Goal: Find specific page/section: Find specific page/section

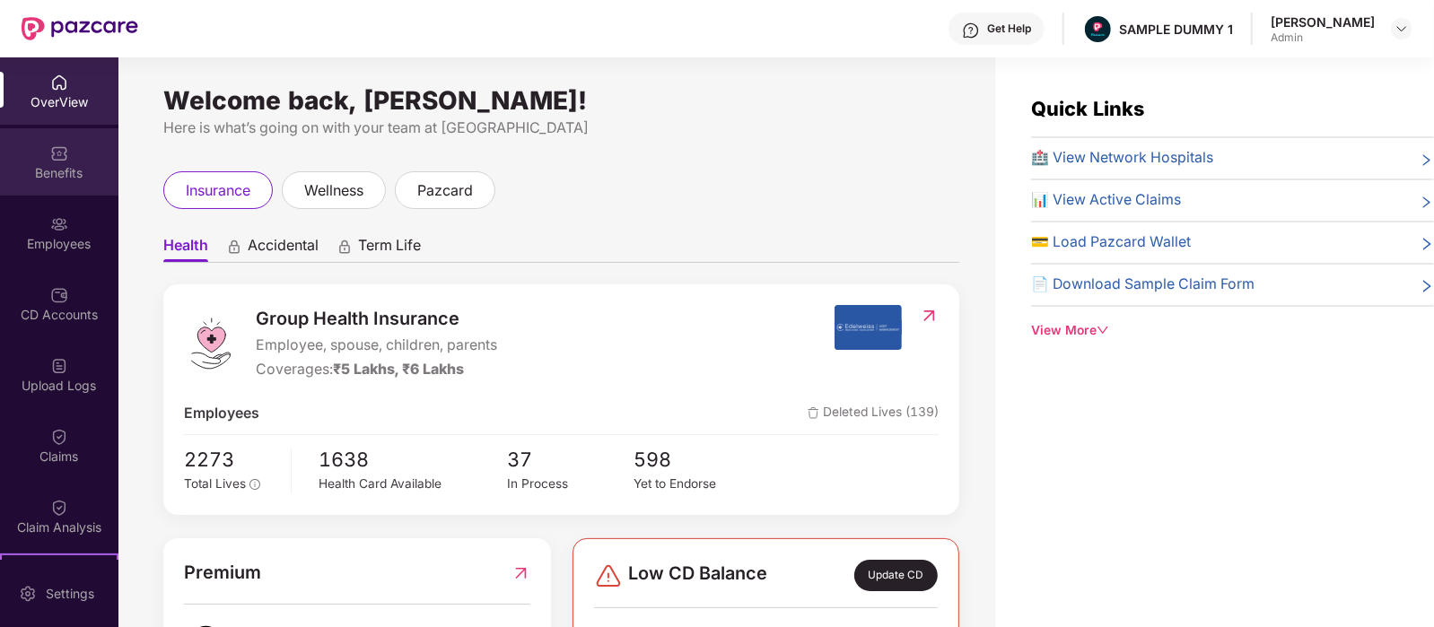
click at [33, 165] on div "Benefits" at bounding box center [59, 173] width 118 height 18
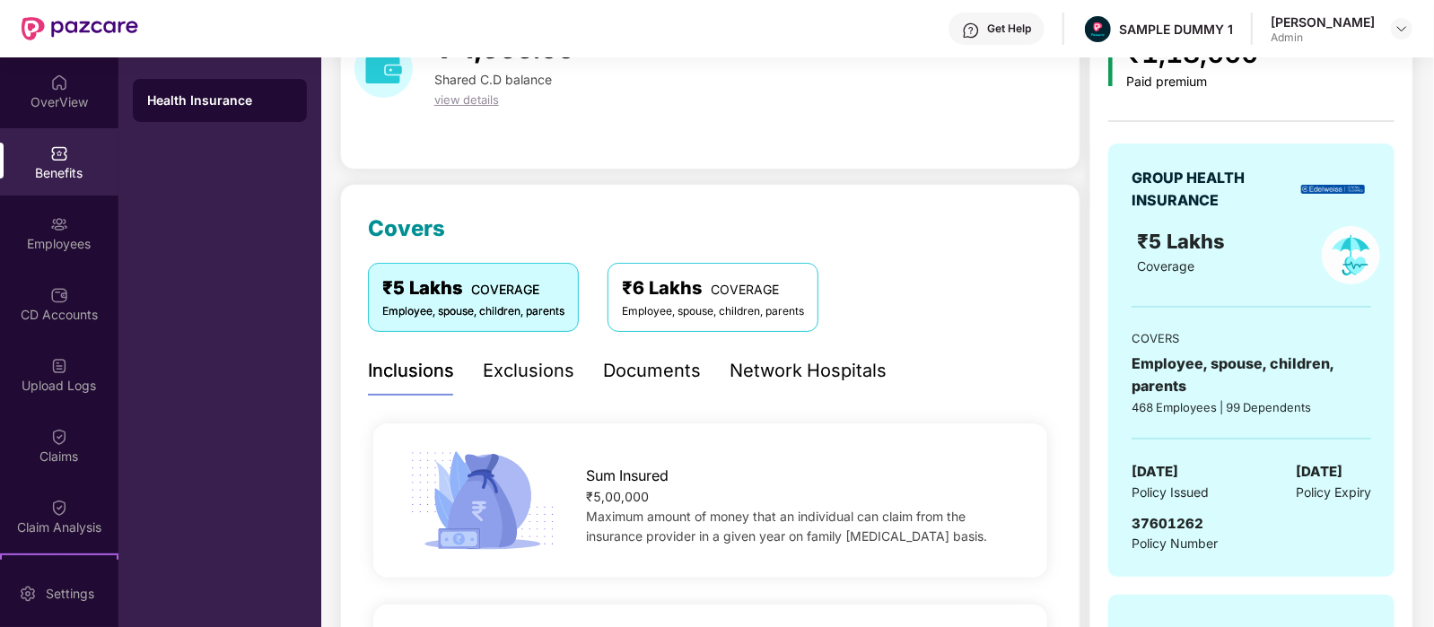
scroll to position [107, 0]
click at [532, 374] on div "Exclusions" at bounding box center [529, 371] width 92 height 28
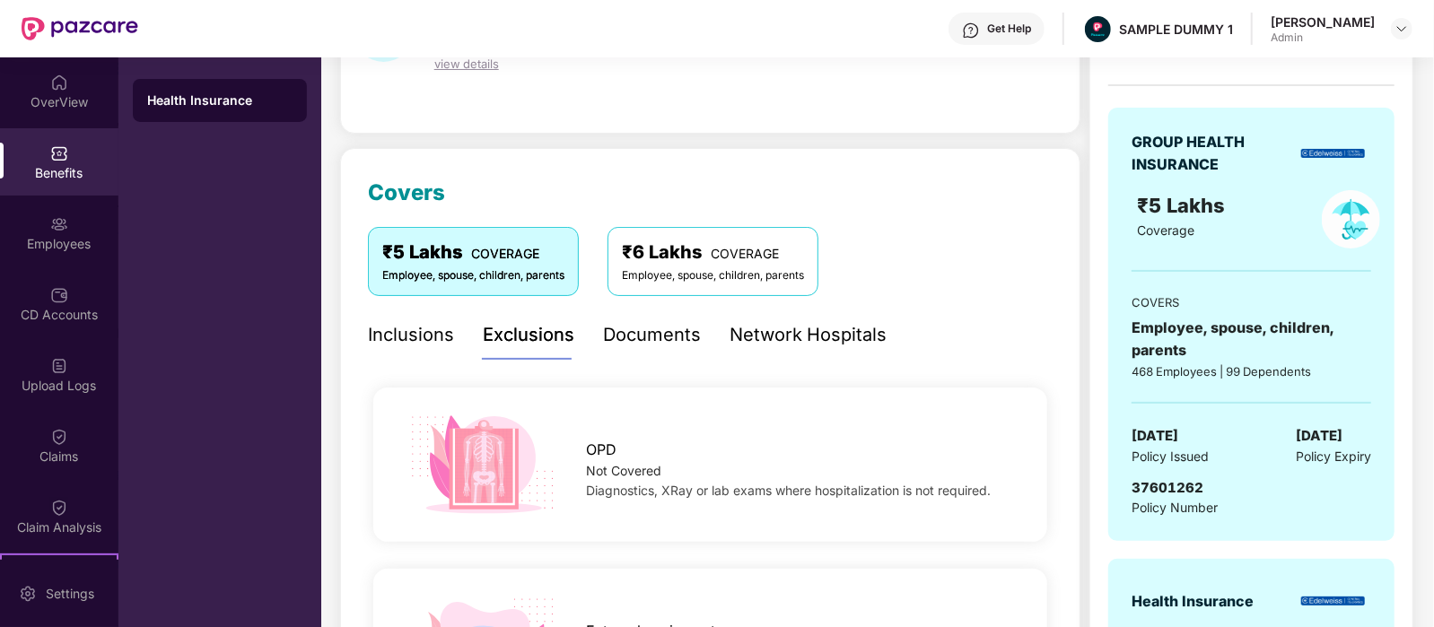
scroll to position [118, 0]
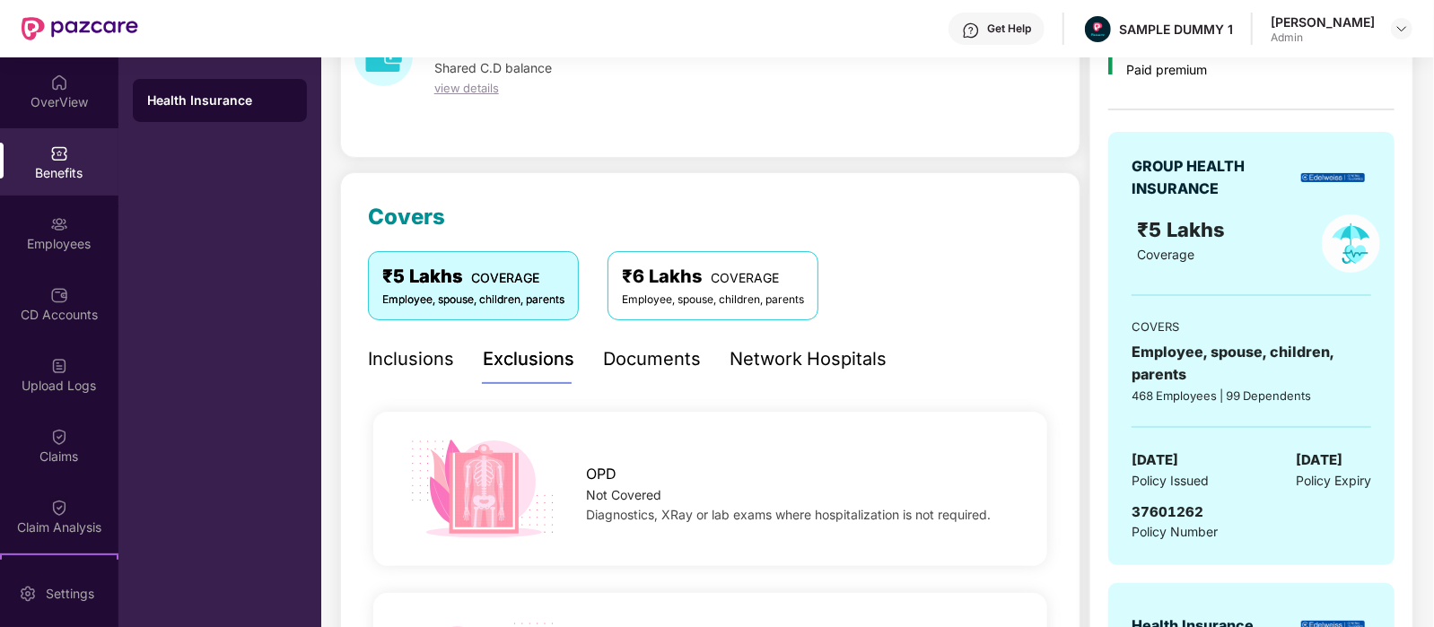
click at [671, 362] on div "Documents" at bounding box center [652, 359] width 98 height 28
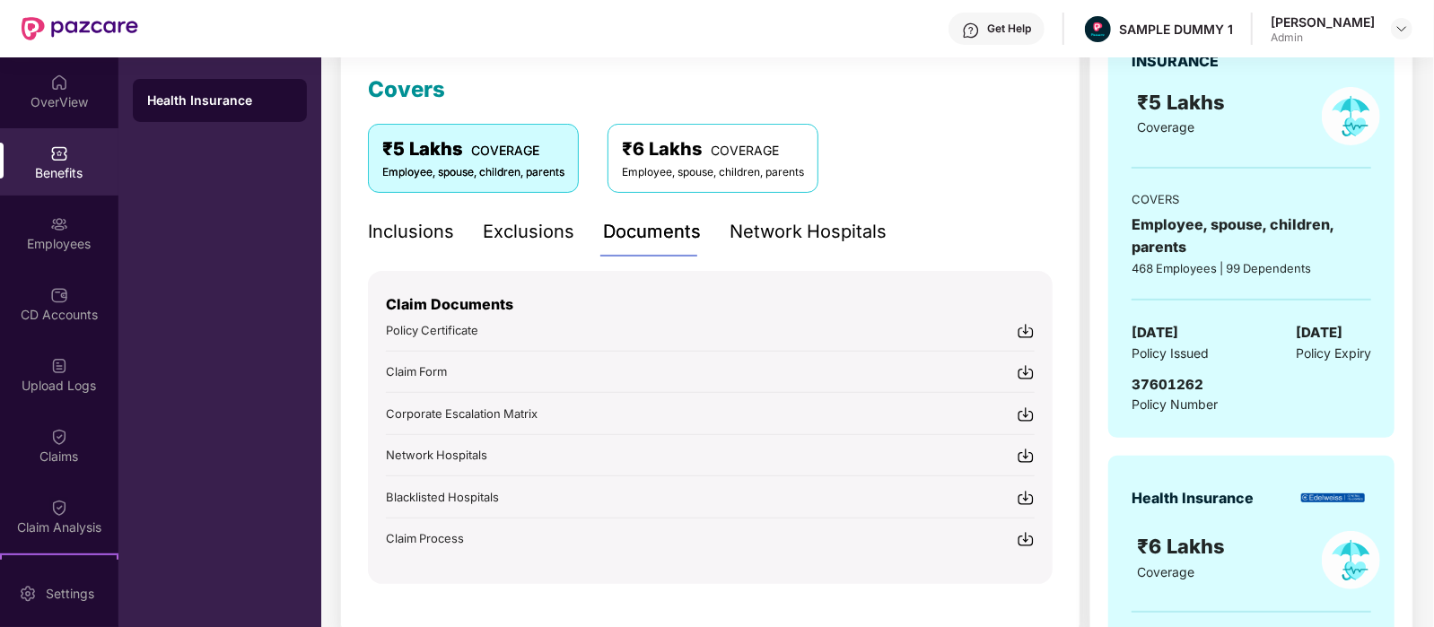
scroll to position [247, 0]
click at [827, 234] on div "Network Hospitals" at bounding box center [807, 231] width 157 height 28
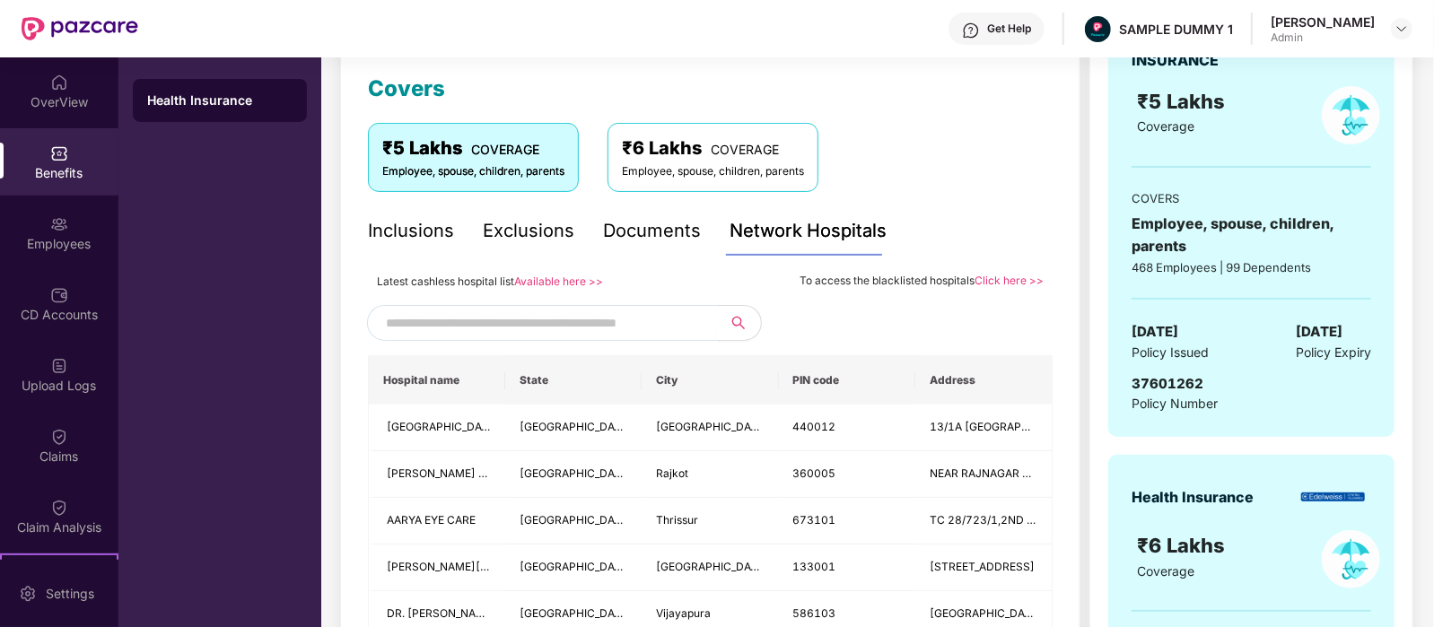
click at [529, 327] on input "text" at bounding box center [539, 323] width 307 height 27
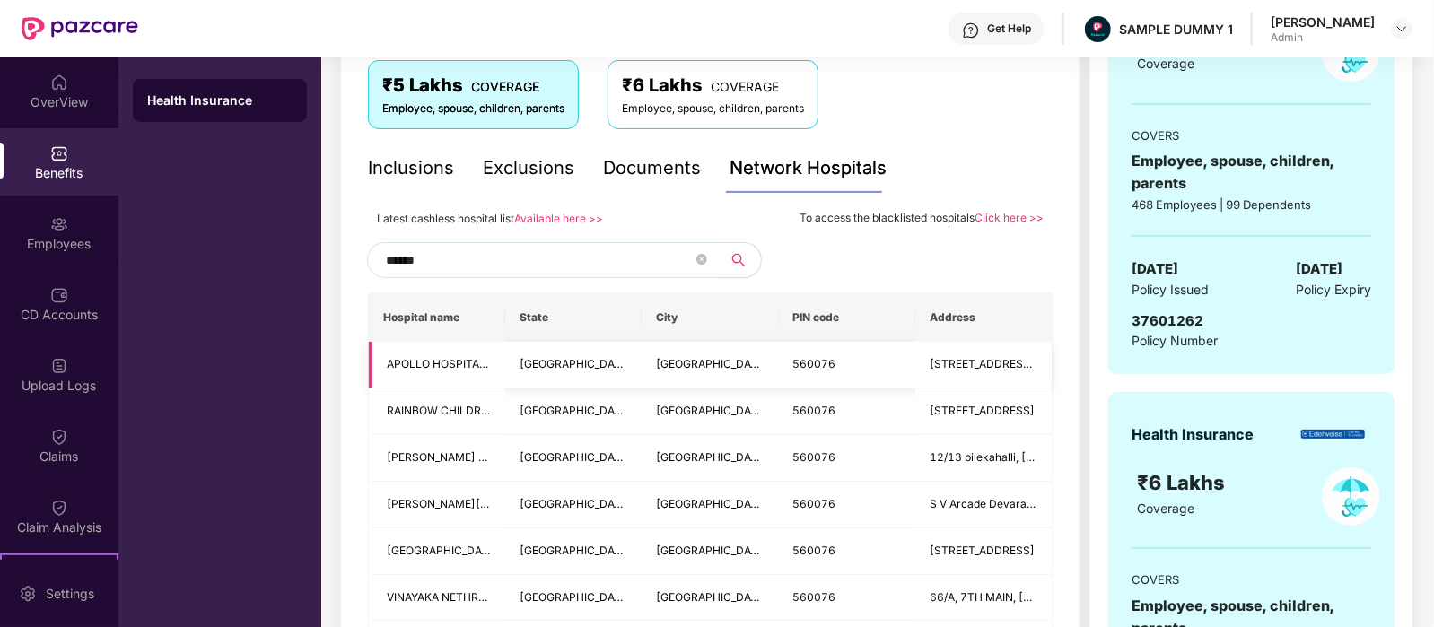
scroll to position [308, 0]
type input "*"
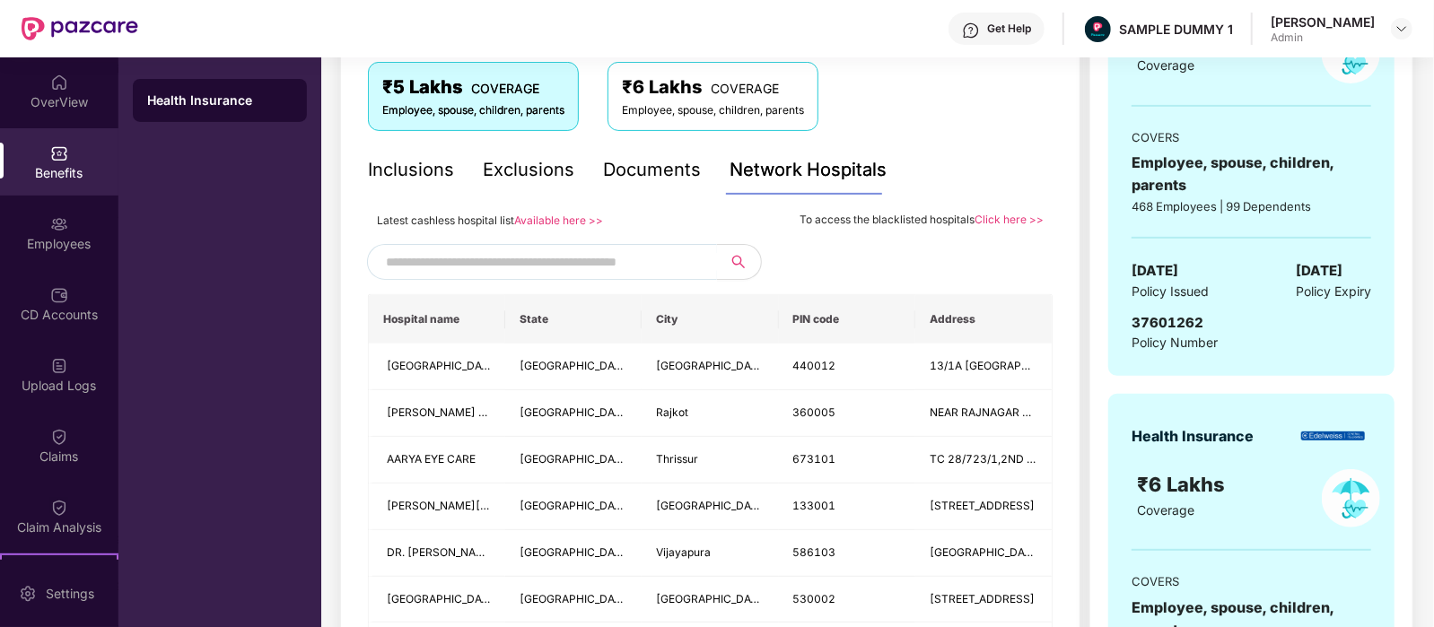
click at [681, 214] on div "Latest cashless hospital list Available here >> To access the blacklisted hospi…" at bounding box center [710, 219] width 685 height 21
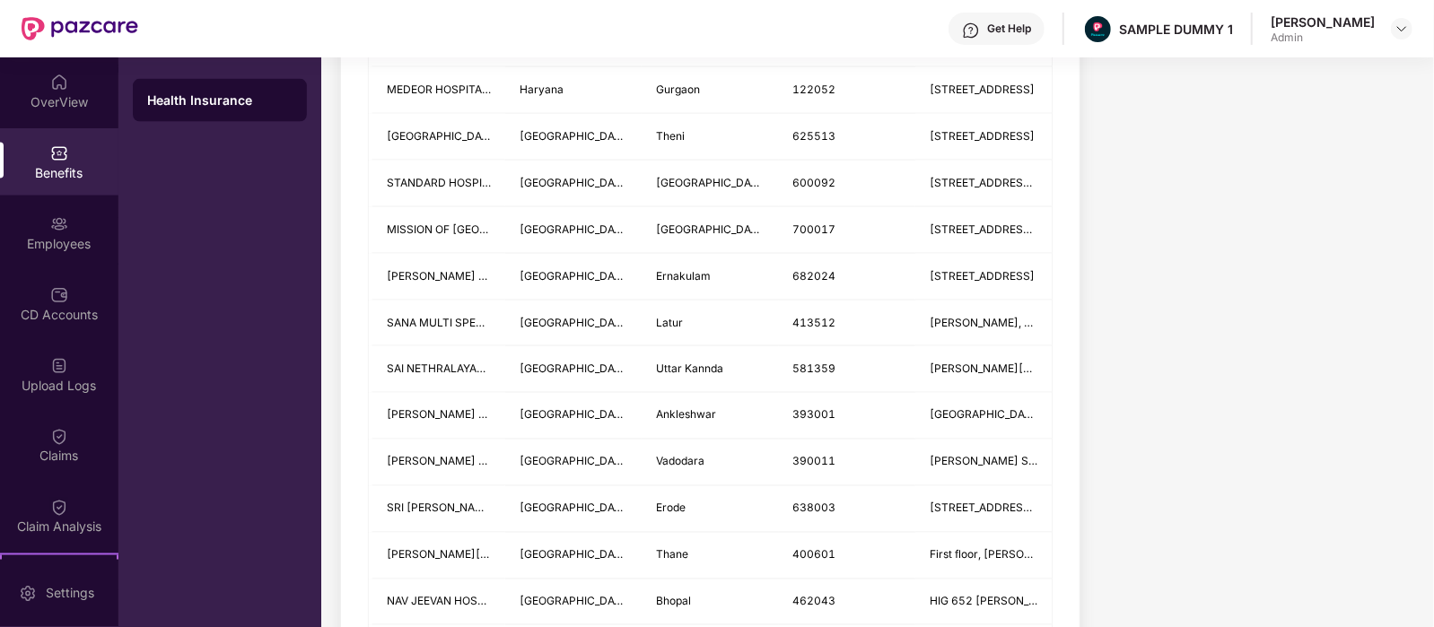
scroll to position [1799, 0]
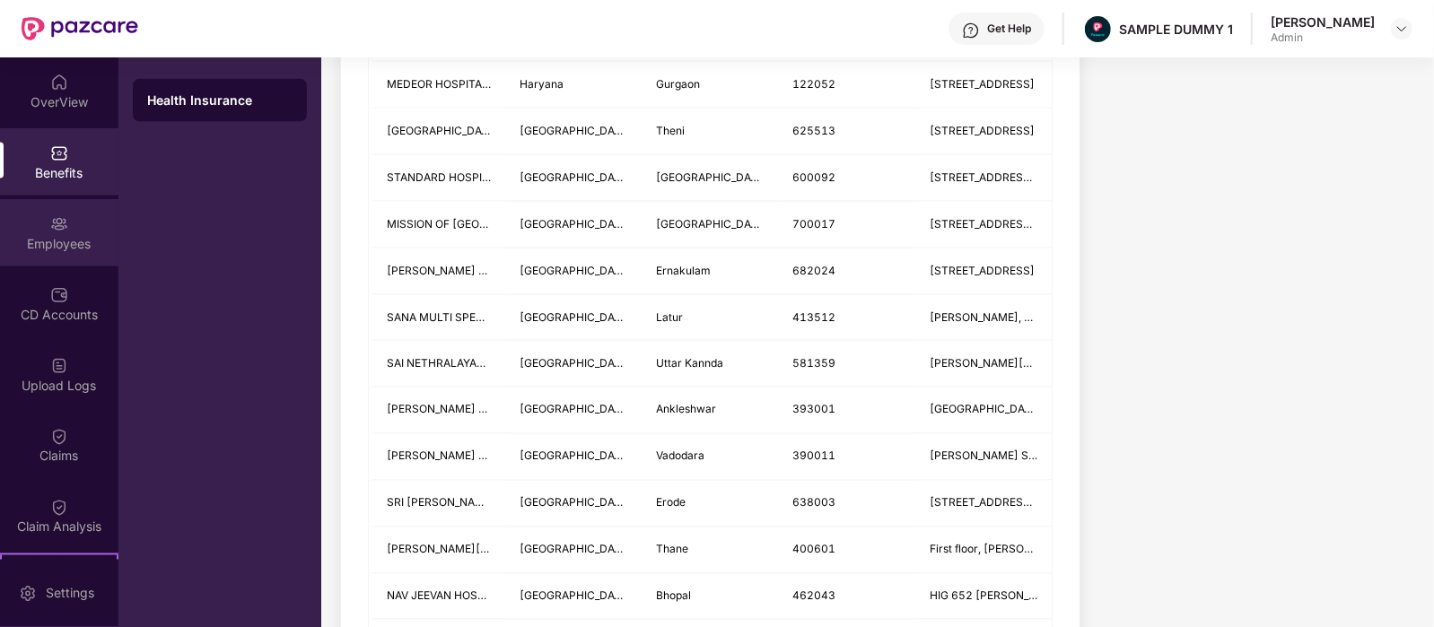
click at [71, 232] on div "Employees" at bounding box center [59, 232] width 118 height 67
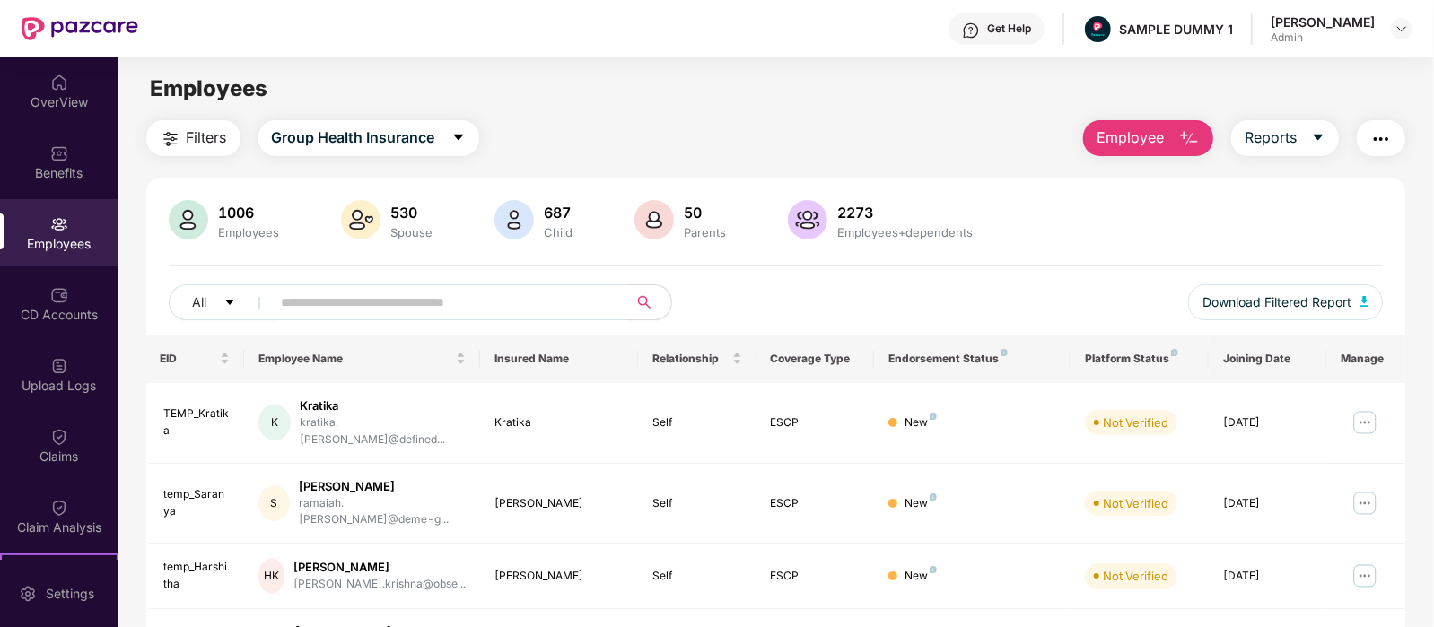
click at [1132, 127] on span "Employee" at bounding box center [1129, 138] width 67 height 22
